Goal: Transaction & Acquisition: Subscribe to service/newsletter

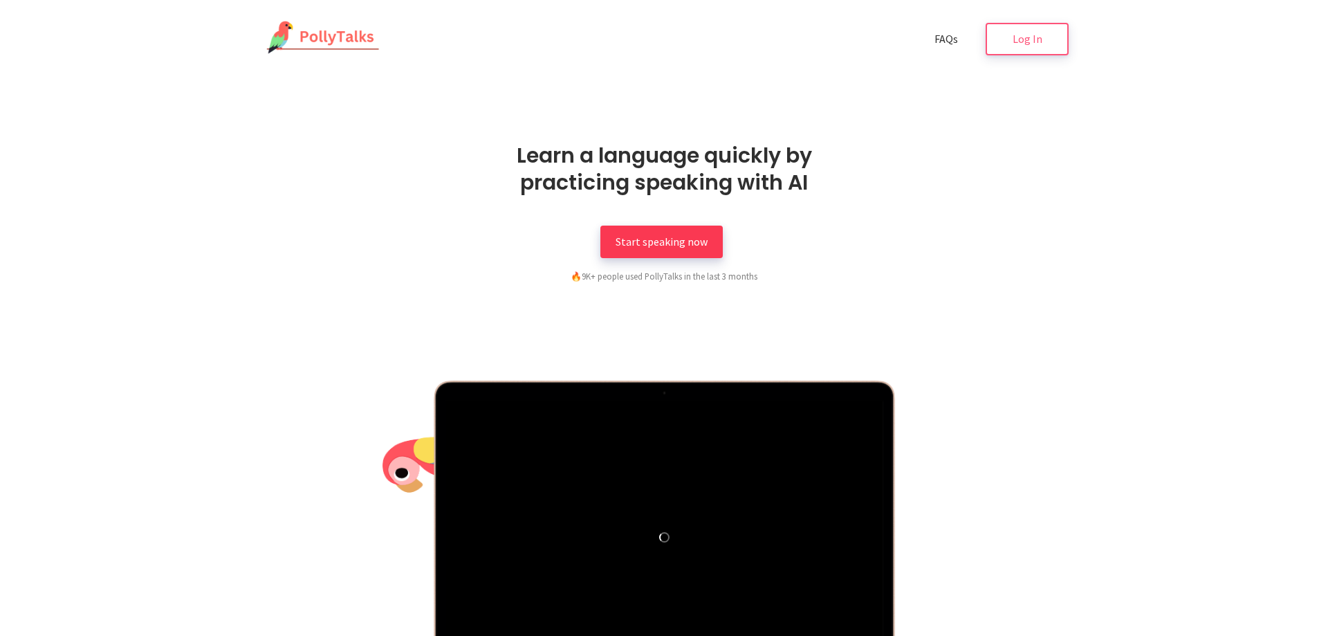
click at [665, 243] on span "Start speaking now" at bounding box center [662, 241] width 92 height 14
click at [217, 134] on header "Learn a language quickly by practicing speaking with AI Start speaking now 🔥 9K…" at bounding box center [664, 405] width 1328 height 616
click at [688, 243] on span "Start speaking now" at bounding box center [662, 241] width 92 height 14
